Goal: Find specific page/section: Find specific page/section

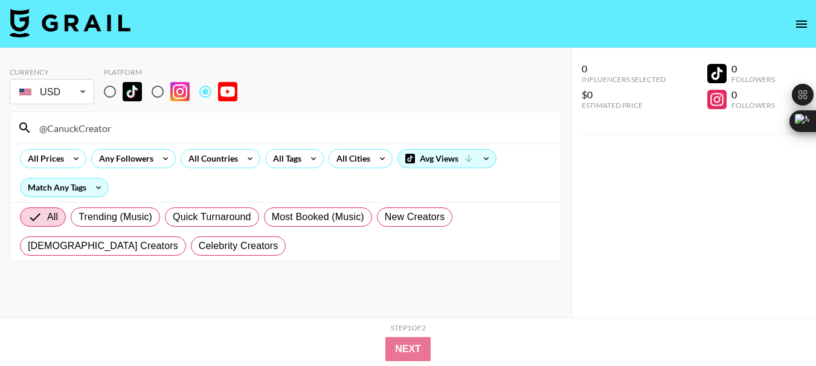
click at [91, 126] on input "@CanuckCreator" at bounding box center [293, 127] width 522 height 19
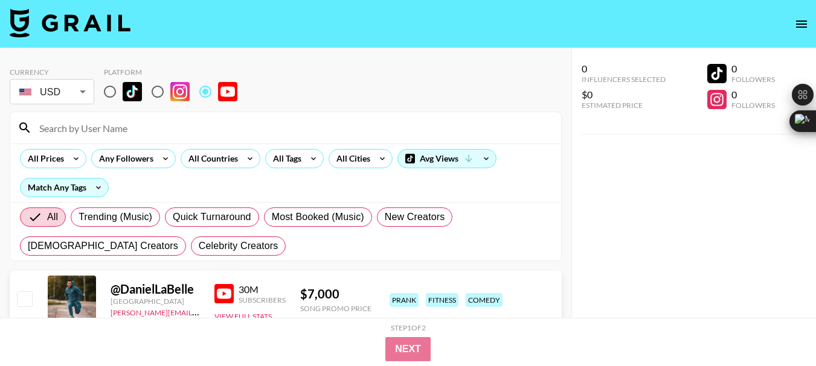
paste input "@CrispysTavern"
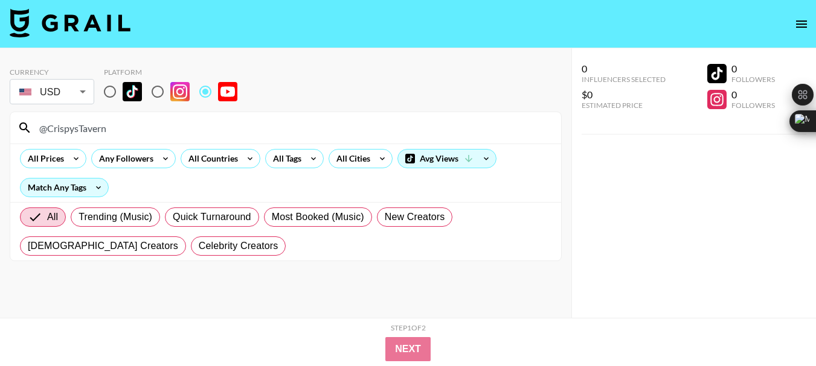
type input "@CrispysTavern"
click at [88, 127] on input "@CrispysTavern" at bounding box center [293, 127] width 522 height 19
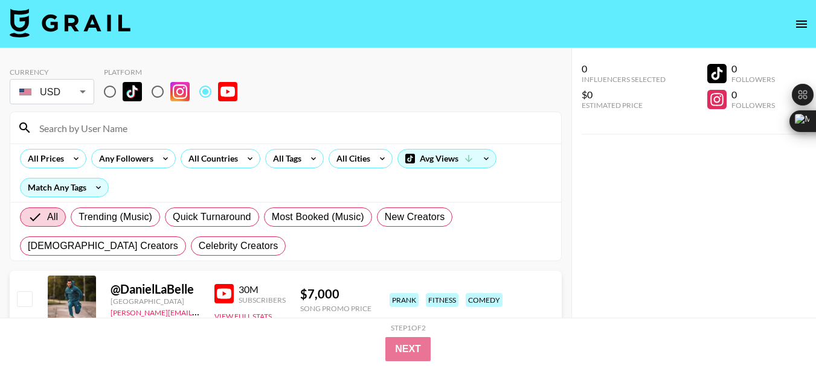
paste input "@morehannah"
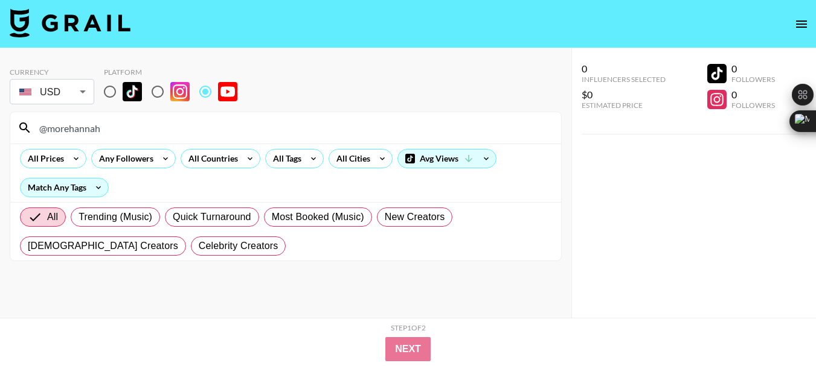
type input "@morehannah"
click at [67, 130] on input "@morehannah" at bounding box center [293, 127] width 522 height 19
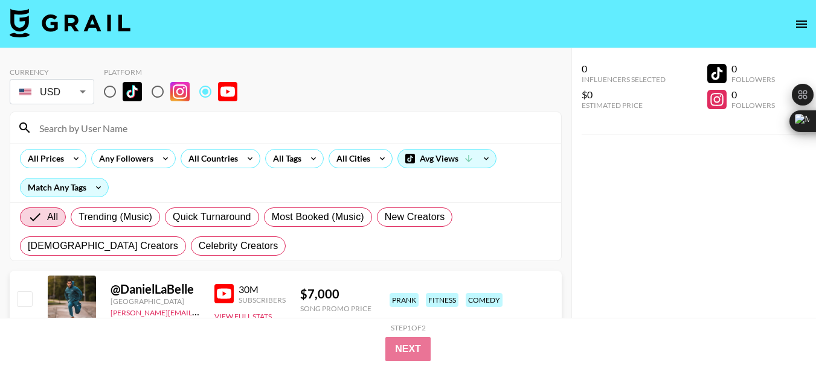
paste input "@jouelzy"
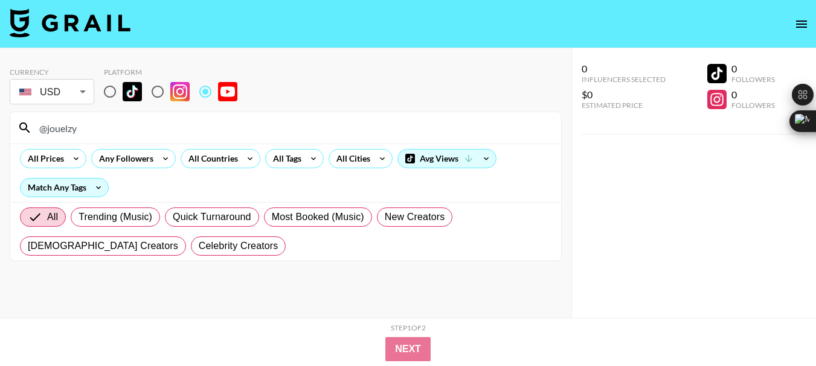
type input "@jouelzy"
click at [64, 131] on input "@jouelzy" at bounding box center [293, 127] width 522 height 19
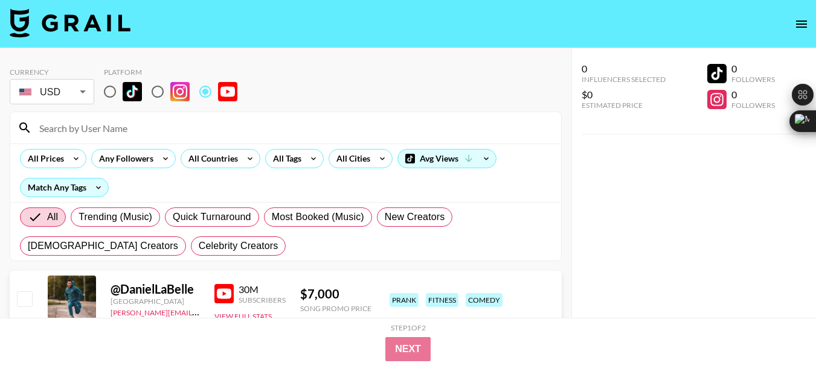
paste input "@KatBlaque"
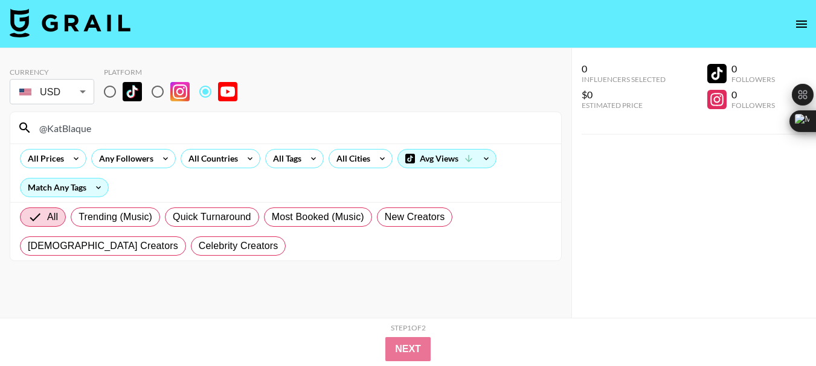
type input "@KatBlaque"
click at [67, 128] on input "@KatBlaque" at bounding box center [293, 127] width 522 height 19
click at [66, 129] on input "@KatBlaque" at bounding box center [293, 127] width 522 height 19
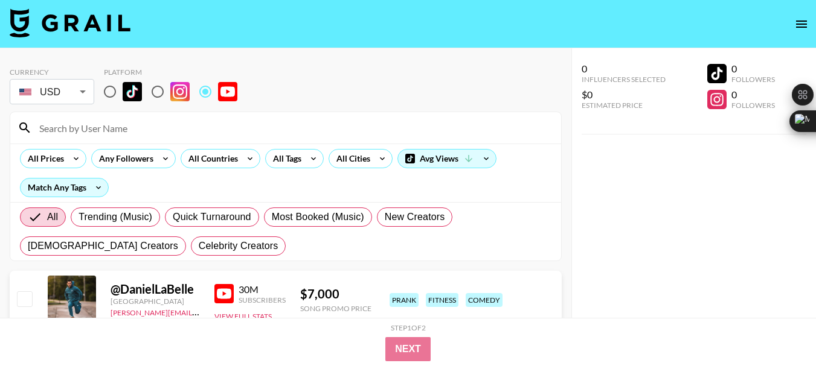
paste input "@ToniBryanneTV"
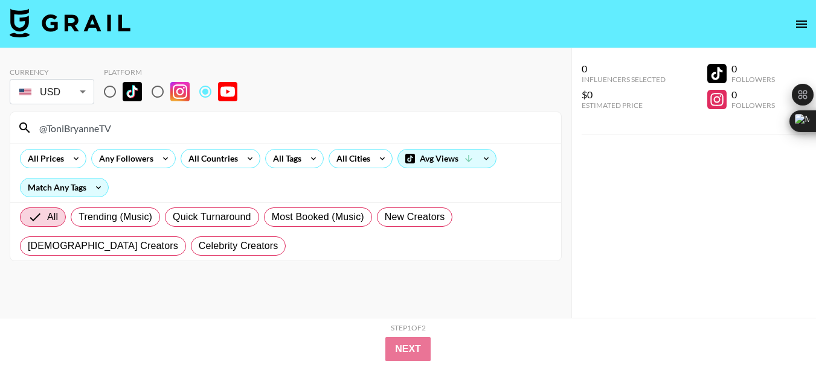
type input "@ToniBryanneTV"
click at [94, 128] on input "@ToniBryanneTV" at bounding box center [293, 127] width 522 height 19
click at [93, 128] on input "@ToniBryanneTV" at bounding box center [293, 127] width 522 height 19
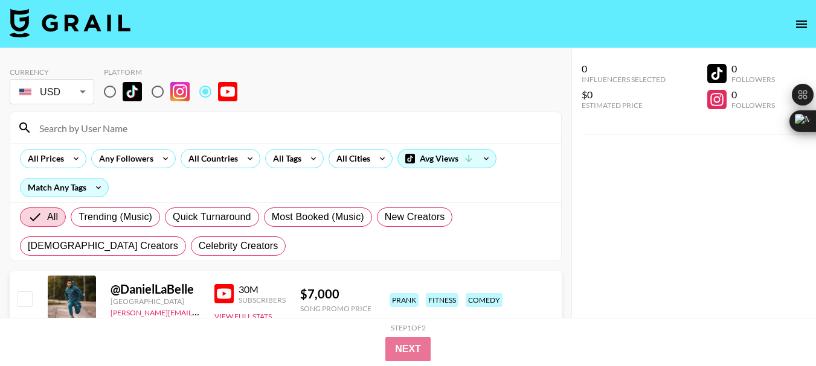
paste input "@cut"
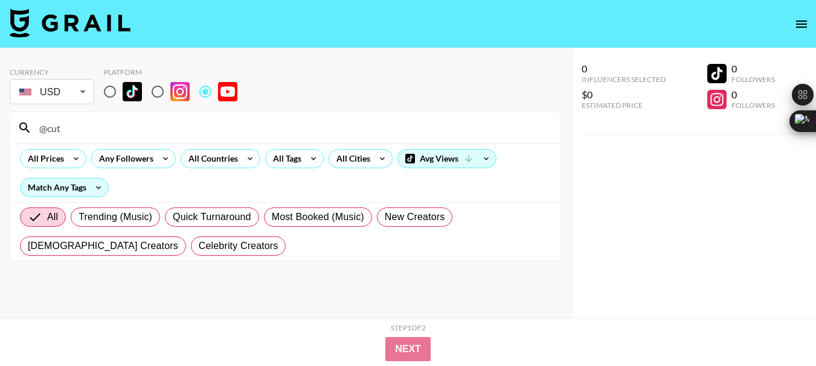
type input "@cut"
click at [50, 126] on input "@cut" at bounding box center [293, 127] width 522 height 19
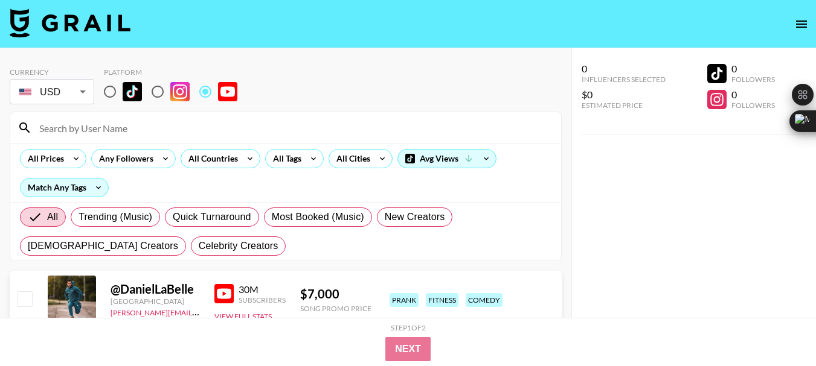
paste input "@KevinLangue"
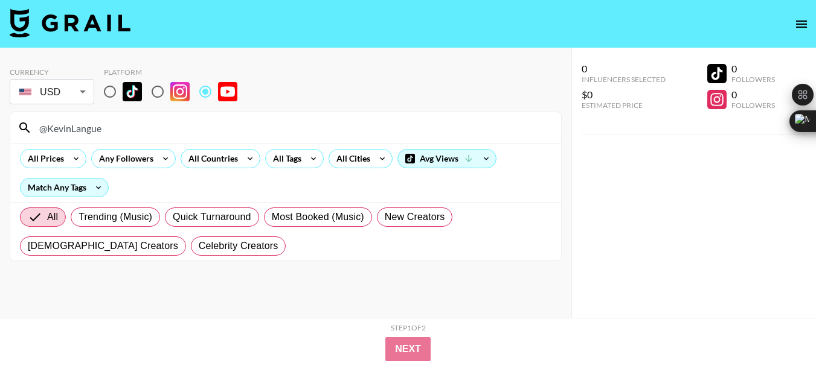
type input "@KevinLangue"
click at [76, 131] on input "@KevinLangue" at bounding box center [293, 127] width 522 height 19
click at [76, 130] on input "@KevinLangue" at bounding box center [293, 127] width 522 height 19
click at [75, 130] on input "@KevinLangue" at bounding box center [293, 127] width 522 height 19
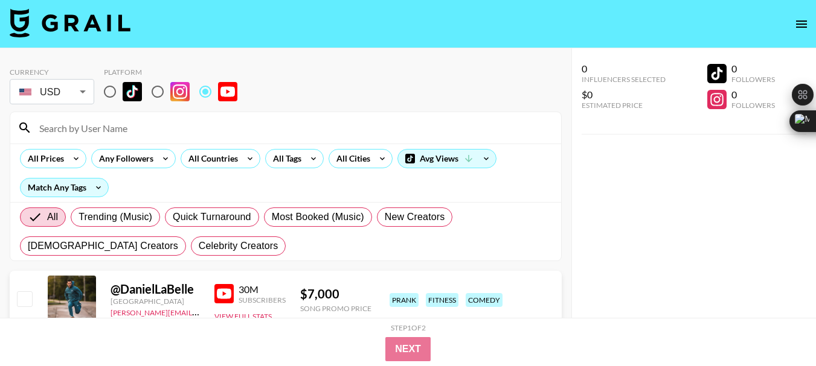
paste input "@BlackySpeakz"
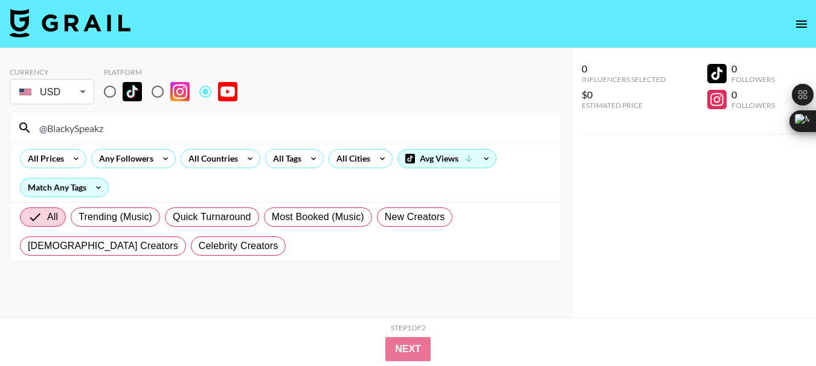
type input "@BlackySpeakz"
click at [63, 128] on input "@BlackySpeakz" at bounding box center [293, 127] width 522 height 19
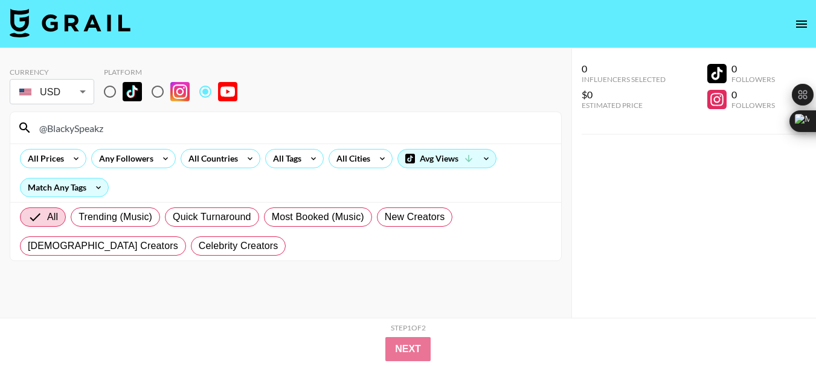
click at [63, 128] on input "@BlackySpeakz" at bounding box center [293, 127] width 522 height 19
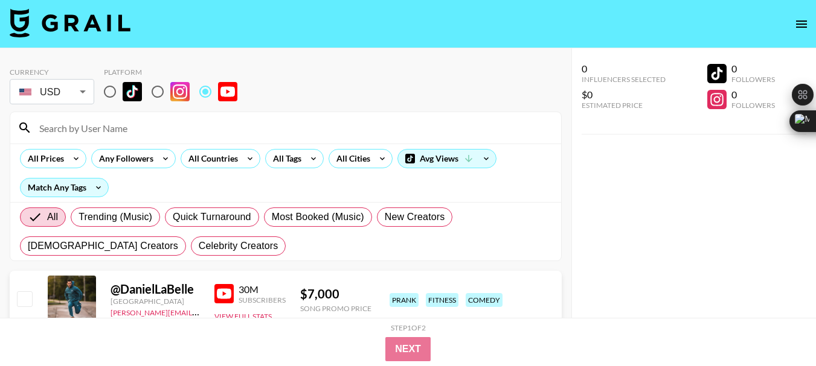
paste input "@BrandonLehman"
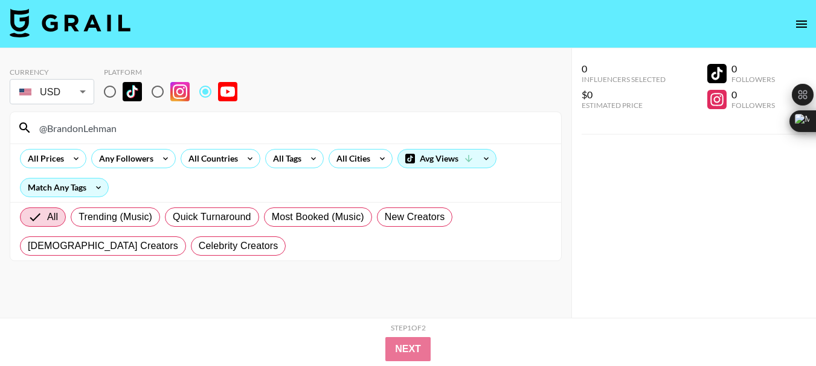
type input "@BrandonLehman"
click at [107, 129] on input "@BrandonLehman" at bounding box center [293, 127] width 522 height 19
click at [106, 129] on input "@BrandonLehman" at bounding box center [293, 127] width 522 height 19
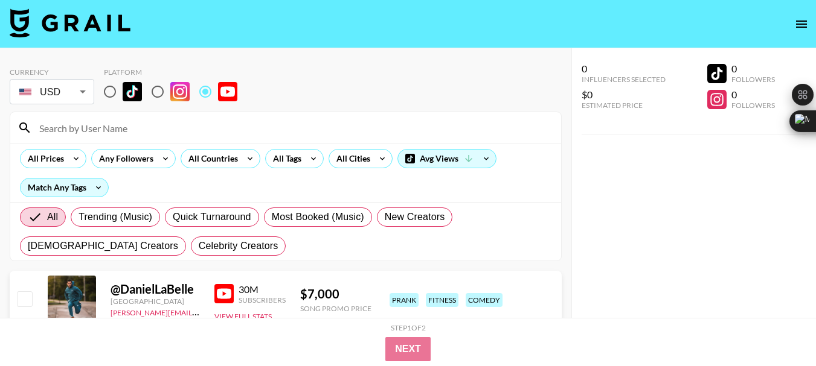
paste input "@ConservativeTwins"
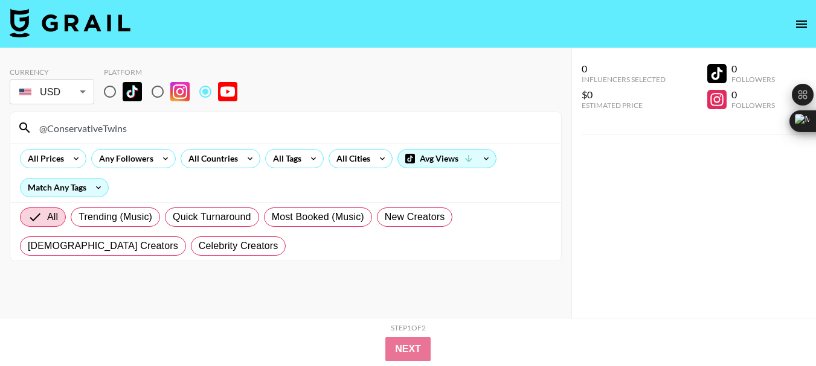
type input "@ConservativeTwins"
click at [74, 130] on input "@ConservativeTwins" at bounding box center [293, 127] width 522 height 19
click at [76, 129] on input "@ConservativeTwins" at bounding box center [293, 127] width 522 height 19
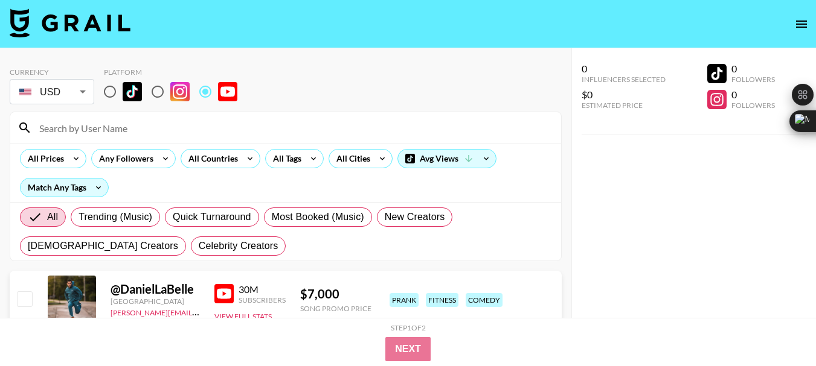
paste input "@aquariuswaive"
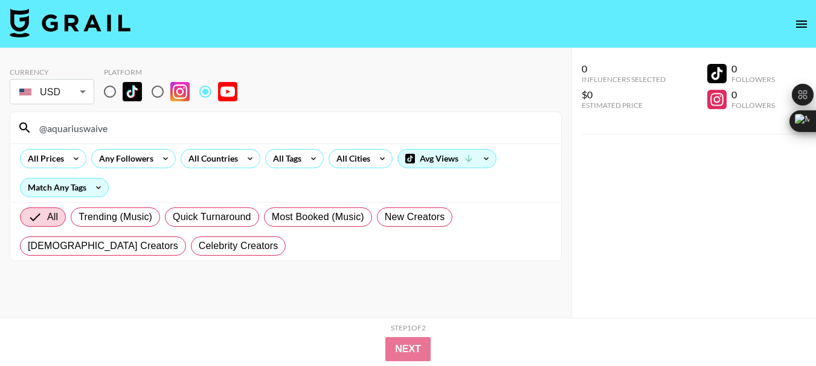
type input "@aquariuswaive"
